Goal: Task Accomplishment & Management: Manage account settings

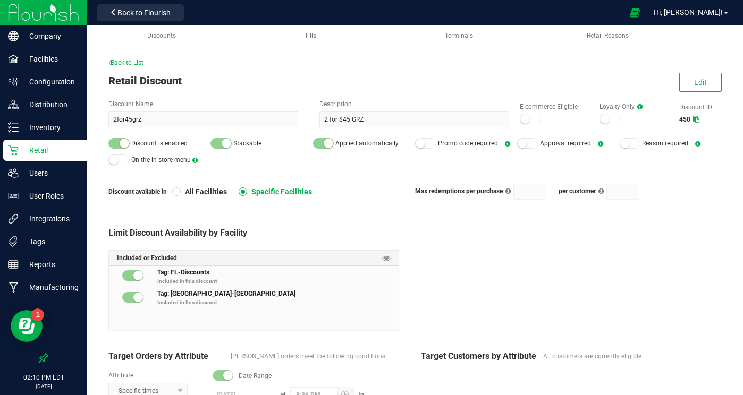
click at [442, 73] on div "Retail Discount Edit" at bounding box center [414, 81] width 613 height 16
click at [130, 60] on span "Back to List" at bounding box center [125, 62] width 35 height 7
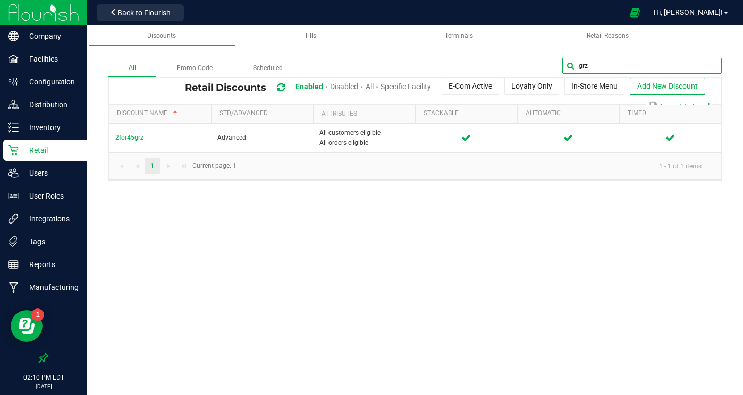
click at [703, 67] on input "grz" at bounding box center [641, 66] width 159 height 16
type input "g"
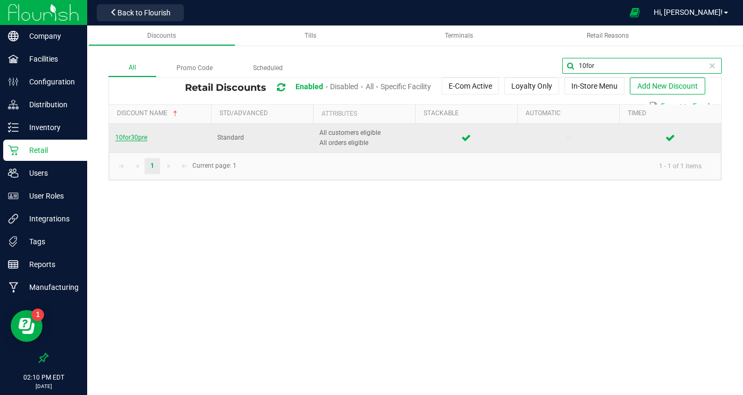
type input "10for"
click at [138, 139] on span "10for30pre" at bounding box center [131, 137] width 32 height 7
